Goal: Communication & Community: Answer question/provide support

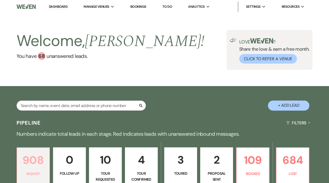
click at [38, 165] on p "908" at bounding box center [33, 160] width 26 height 17
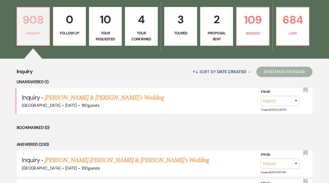
scroll to position [149, 0]
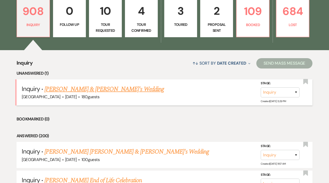
click at [96, 89] on link "[PERSON_NAME] & [PERSON_NAME]'s Wedding" at bounding box center [105, 89] width 120 height 9
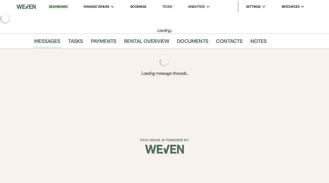
select select "5"
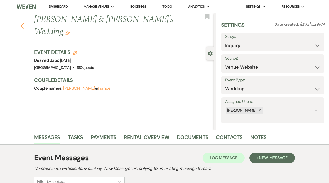
click at [23, 23] on use "button" at bounding box center [21, 26] width 3 height 6
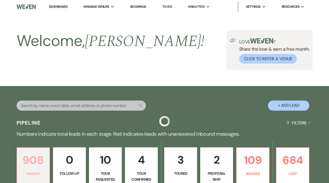
scroll to position [149, 0]
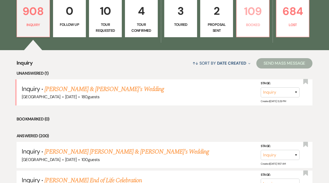
click at [257, 15] on p "109" at bounding box center [253, 11] width 26 height 17
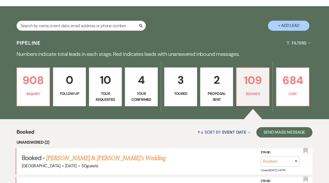
scroll to position [149, 0]
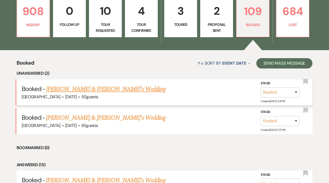
click at [107, 90] on link "[PERSON_NAME] & [PERSON_NAME]'s Wedding" at bounding box center [106, 89] width 120 height 9
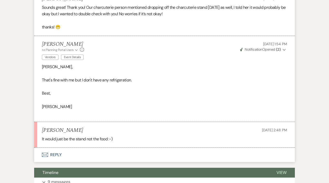
scroll to position [475, 0]
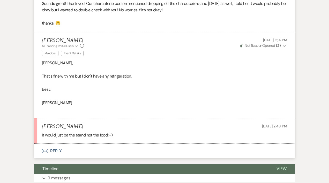
click at [50, 152] on button "Envelope Reply" at bounding box center [164, 151] width 261 height 14
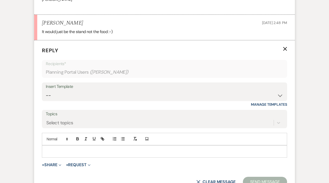
scroll to position [581, 0]
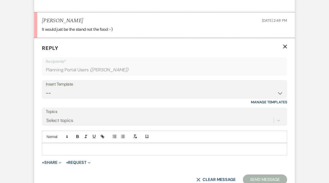
click at [48, 148] on p at bounding box center [164, 150] width 237 height 6
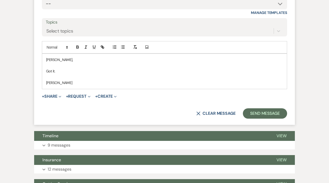
scroll to position [686, 0]
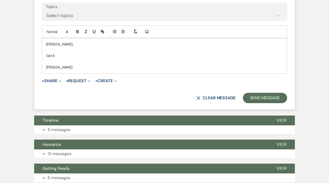
click at [85, 58] on p "Got it." at bounding box center [164, 56] width 237 height 6
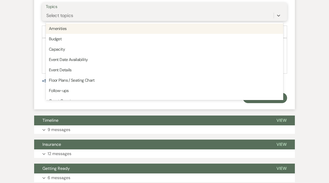
click at [73, 17] on div "Select topics" at bounding box center [160, 15] width 228 height 9
type input "ev"
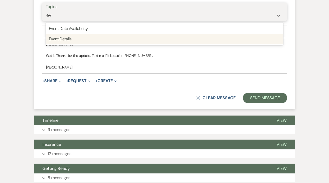
click at [75, 38] on div "Event Details" at bounding box center [165, 39] width 238 height 10
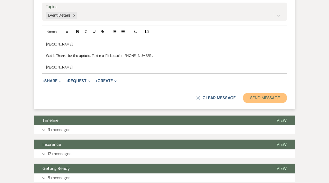
click at [268, 99] on button "Send Message" at bounding box center [265, 98] width 44 height 10
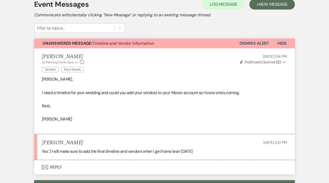
scroll to position [98, 0]
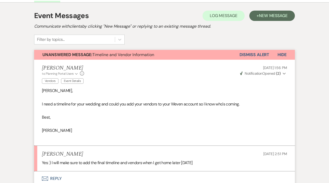
click at [260, 54] on button "Dismiss Alert" at bounding box center [255, 55] width 30 height 10
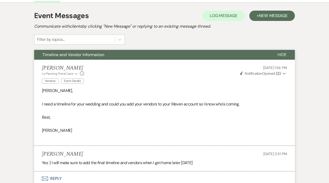
scroll to position [0, 0]
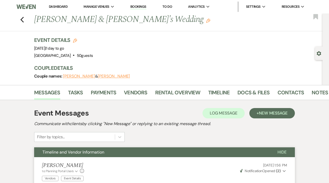
click at [50, 8] on link "Dashboard" at bounding box center [58, 6] width 19 height 4
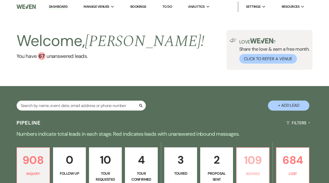
click at [256, 162] on p "109" at bounding box center [253, 160] width 26 height 17
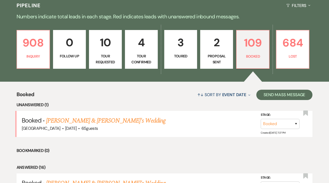
scroll to position [119, 0]
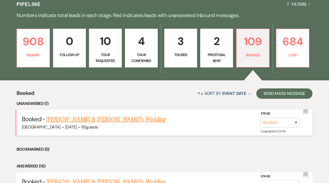
click at [115, 120] on link "[PERSON_NAME] & [PERSON_NAME]'s Wedding" at bounding box center [106, 119] width 120 height 9
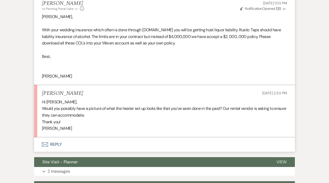
scroll to position [643, 0]
